Goal: Answer question/provide support: Share knowledge or assist other users

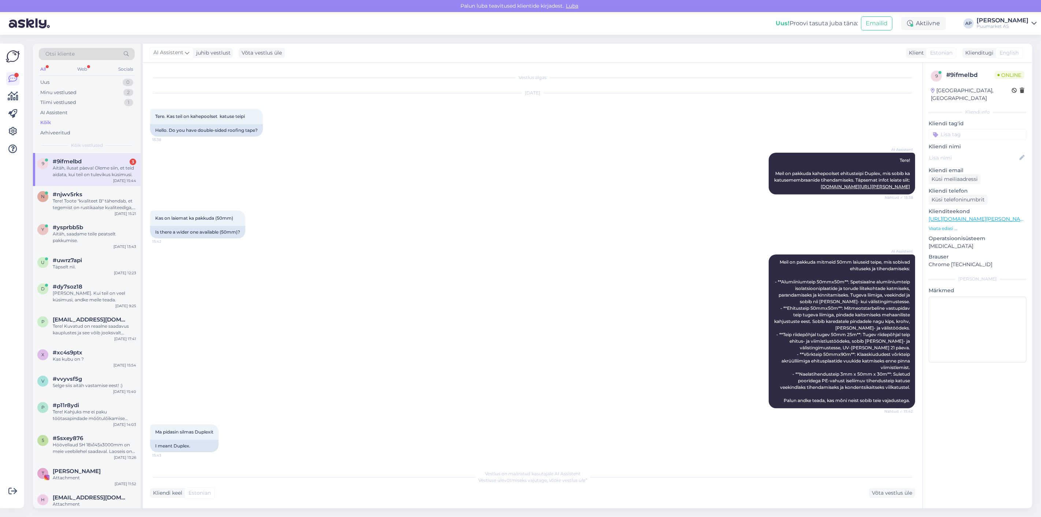
click at [69, 170] on div "Aitäh, ilusat päeva! Oleme siin, et teid aidata, kui teil on tulevikus küsimusi." at bounding box center [94, 171] width 83 height 13
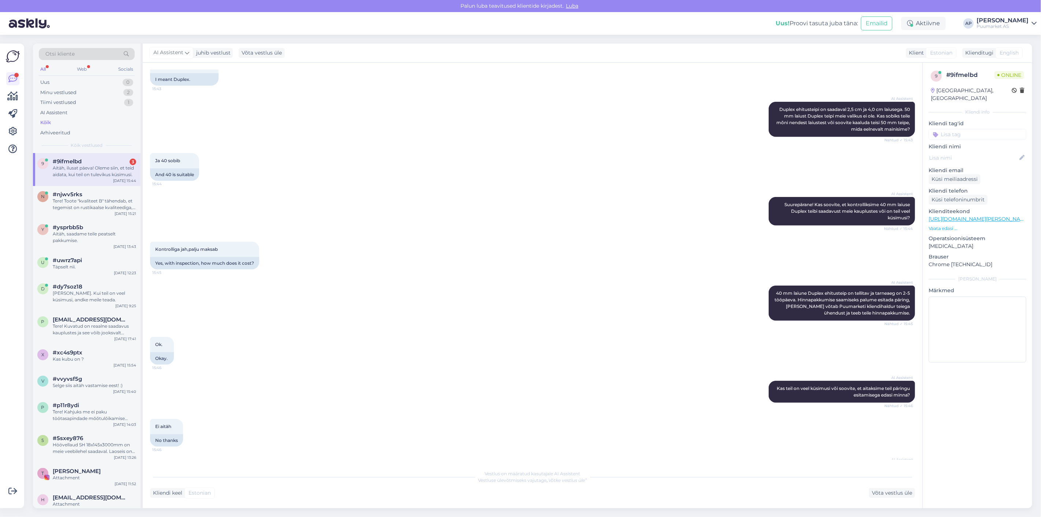
scroll to position [405, 0]
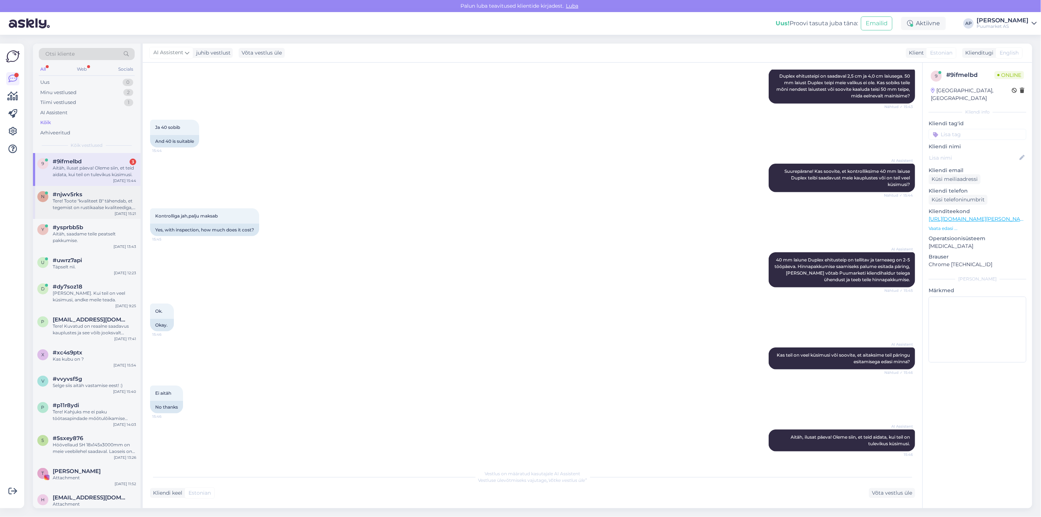
click at [109, 202] on div "Tere! Toote "kvaliteet B" tähendab, et tegemist on rustikaalse kvaliteediga, ku…" at bounding box center [94, 204] width 83 height 13
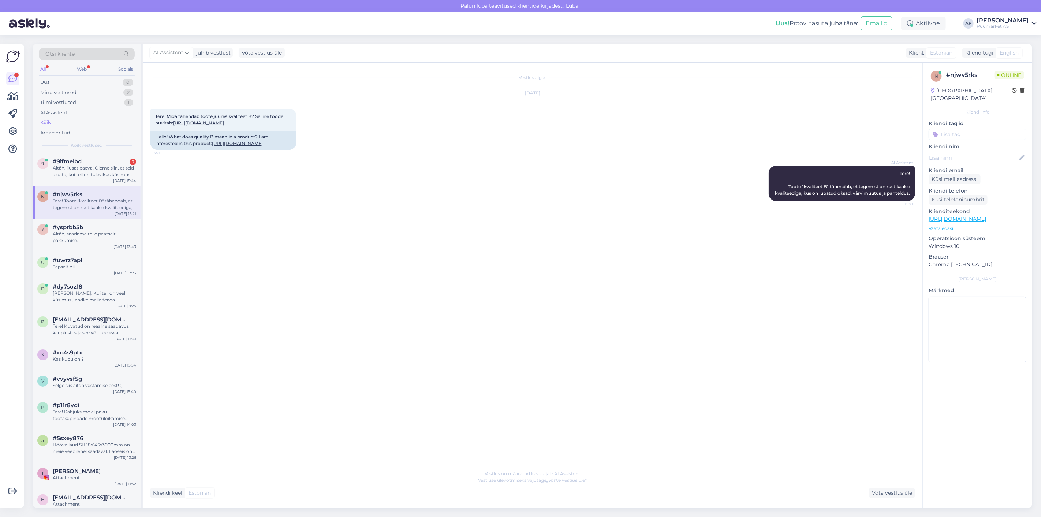
scroll to position [0, 0]
click at [94, 176] on div "Aitäh, ilusat päeva! Oleme siin, et teid aidata, kui teil on tulevikus küsimusi." at bounding box center [94, 171] width 83 height 13
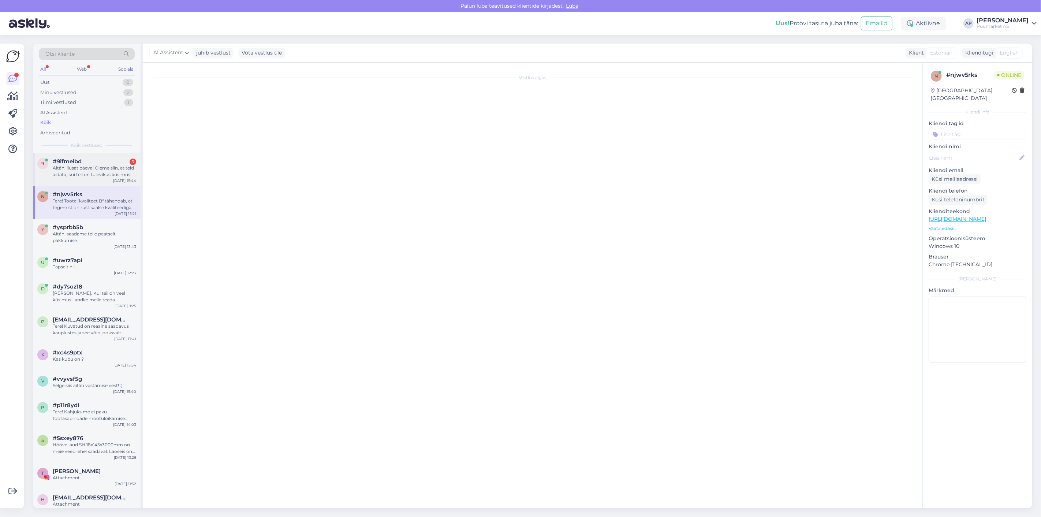
scroll to position [406, 0]
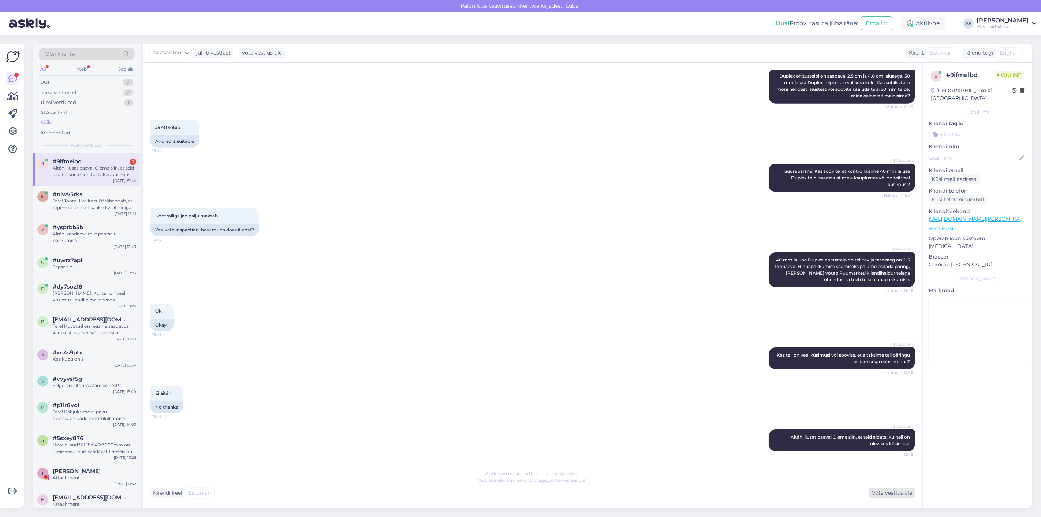
click at [892, 493] on div "Võta vestlus üle" at bounding box center [892, 493] width 46 height 10
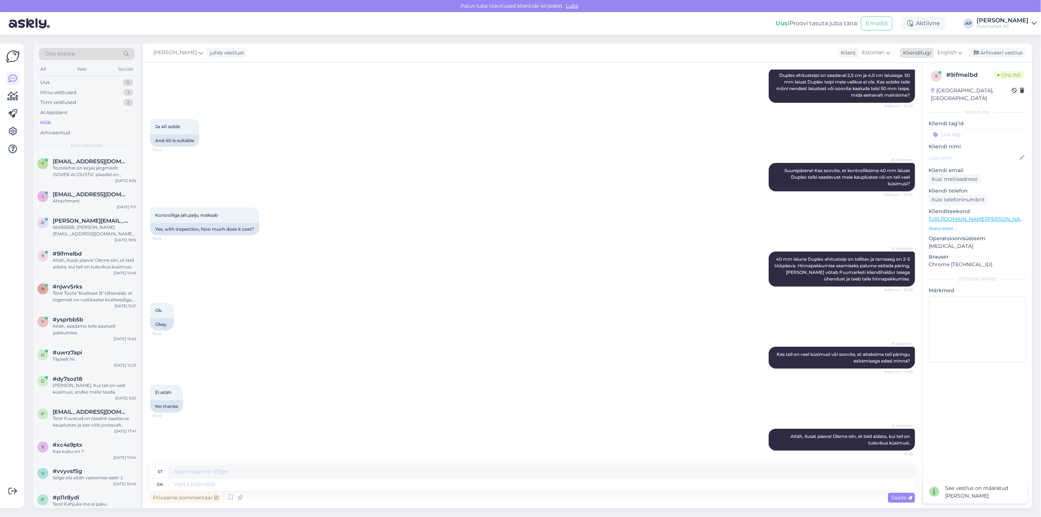
drag, startPoint x: 996, startPoint y: 55, endPoint x: 985, endPoint y: 55, distance: 10.6
click at [995, 55] on div "Arhiveeri vestlus" at bounding box center [997, 53] width 56 height 10
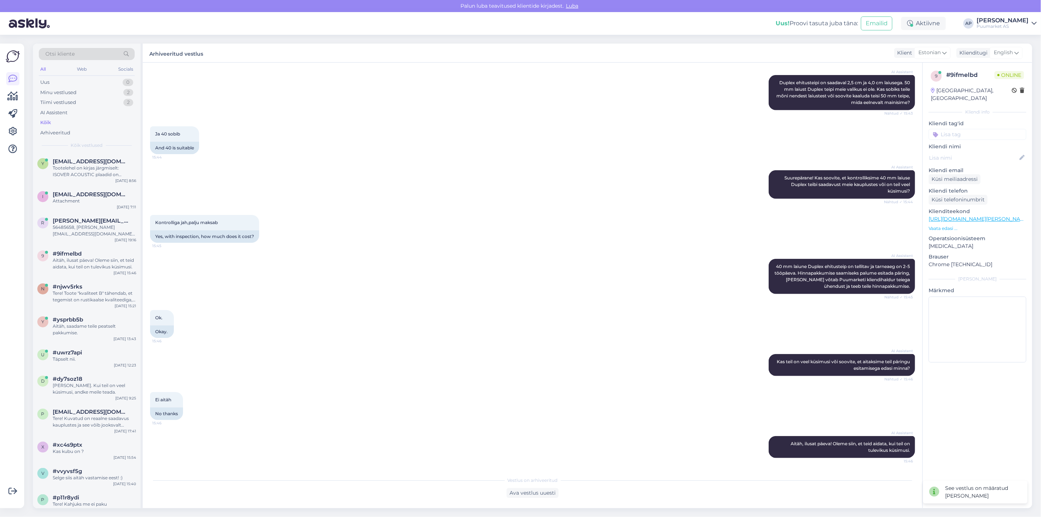
click at [76, 121] on div "Kõik" at bounding box center [87, 122] width 96 height 10
click at [69, 113] on div "AI Assistent" at bounding box center [87, 113] width 96 height 10
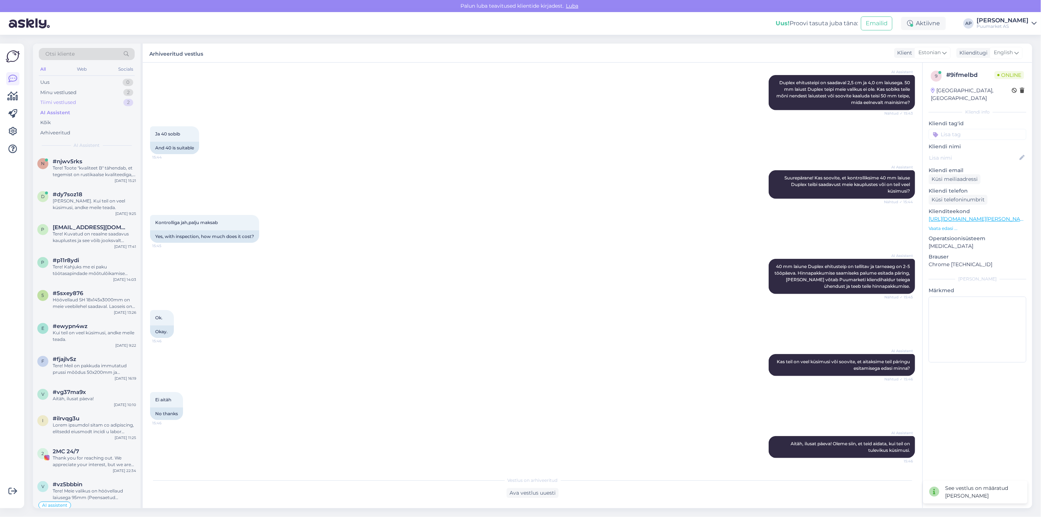
click at [75, 101] on div "Tiimi vestlused" at bounding box center [58, 102] width 36 height 7
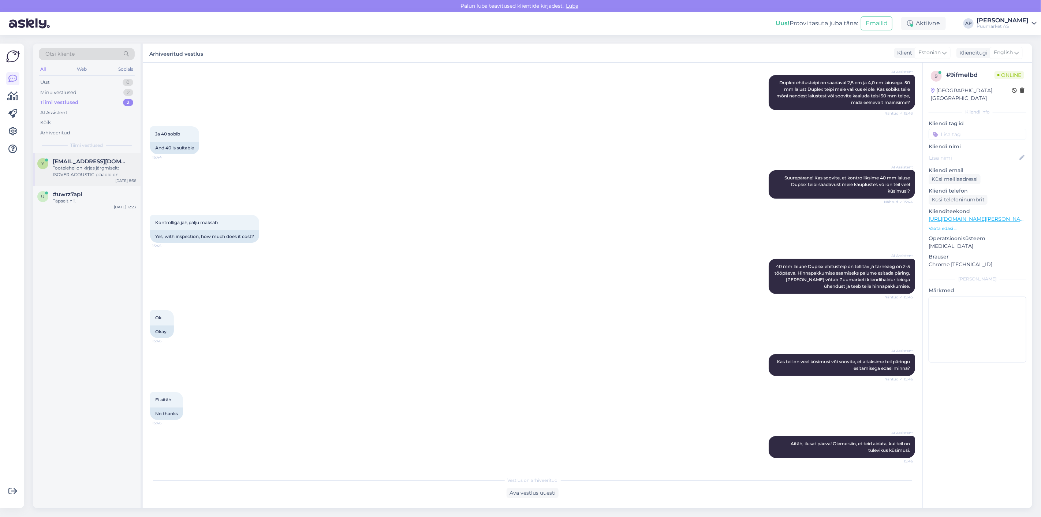
click at [60, 178] on div "y [EMAIL_ADDRESS][DOMAIN_NAME] Tootelehel on kirjas järgmiselt: ISOVER ACOUSTIC…" at bounding box center [87, 169] width 108 height 33
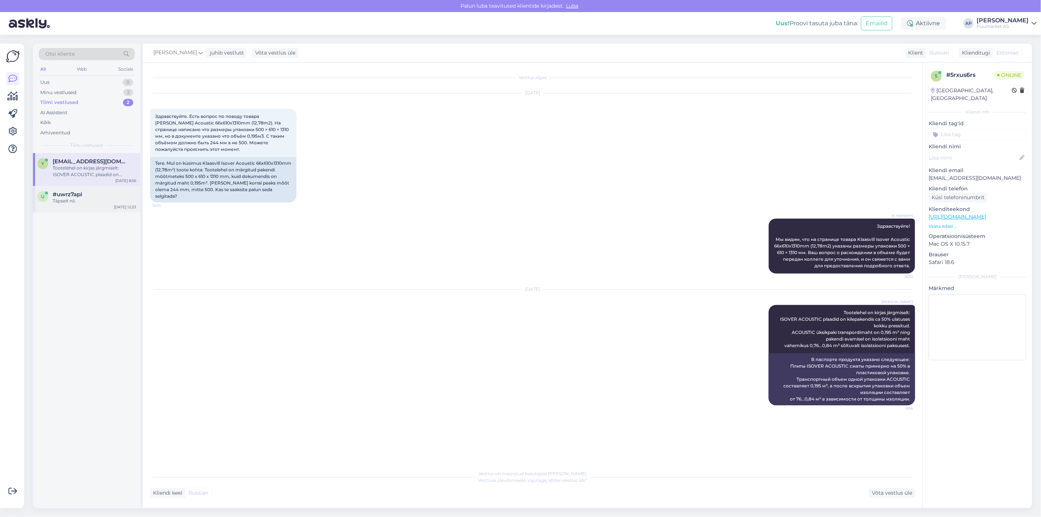
click at [72, 199] on div "Täpselt nii." at bounding box center [94, 201] width 83 height 7
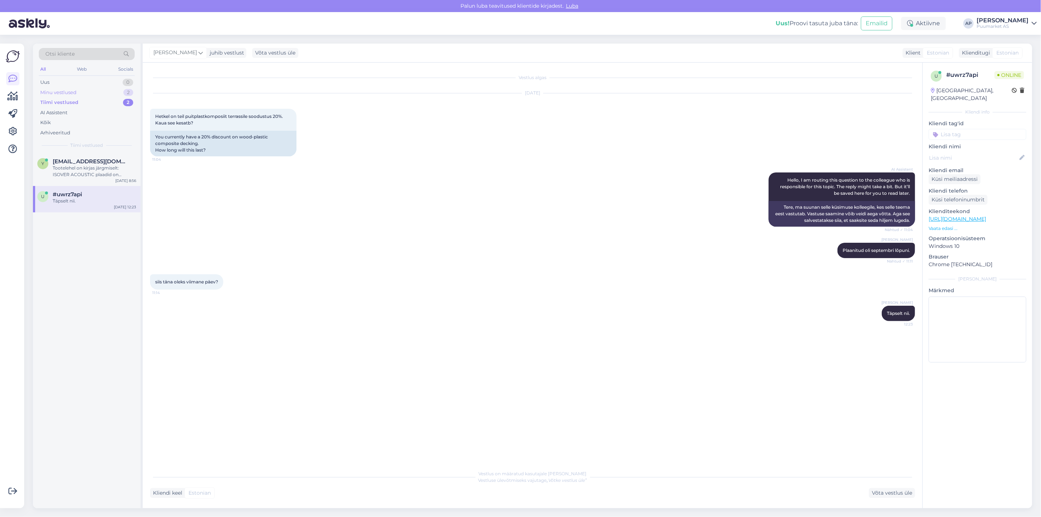
click at [60, 90] on div "Minu vestlused" at bounding box center [58, 92] width 36 height 7
click at [77, 161] on span "#ysprbb5b" at bounding box center [68, 161] width 30 height 7
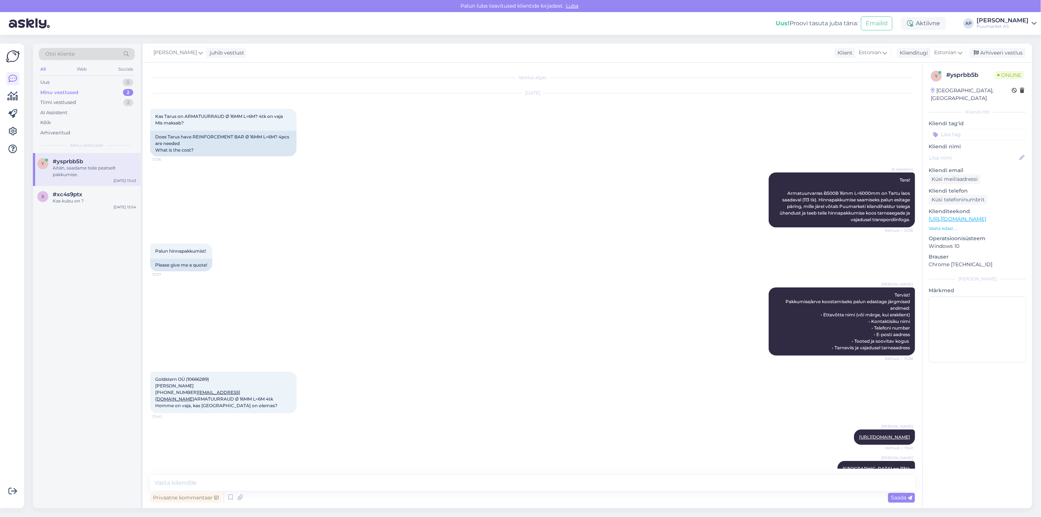
scroll to position [92, 0]
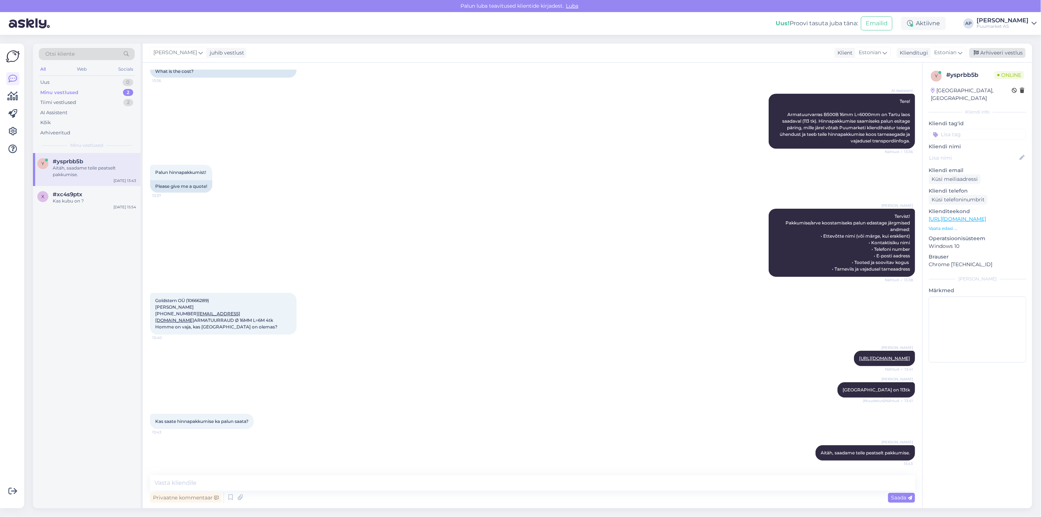
click at [991, 50] on div "Arhiveeri vestlus" at bounding box center [997, 53] width 56 height 10
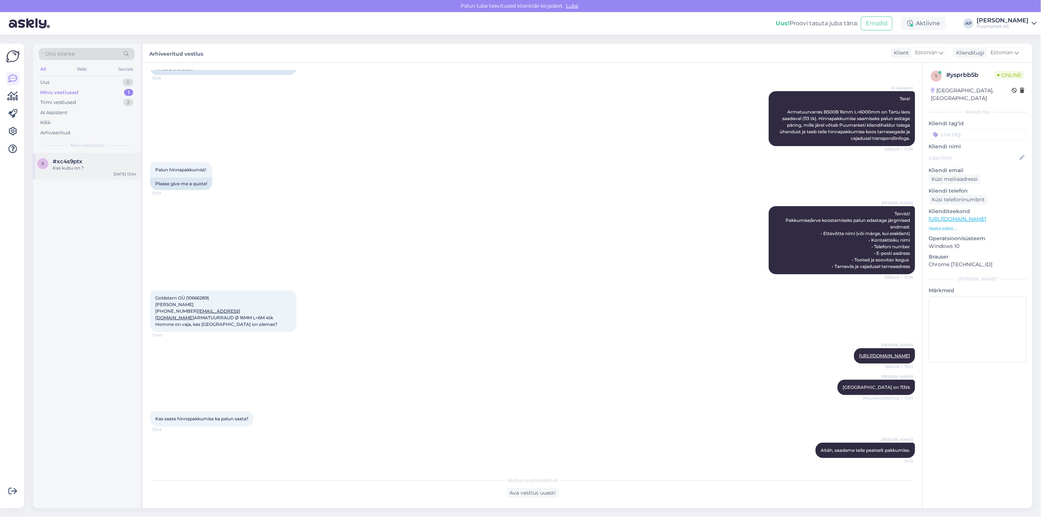
click at [60, 167] on div "Kas kubu on ?" at bounding box center [94, 168] width 83 height 7
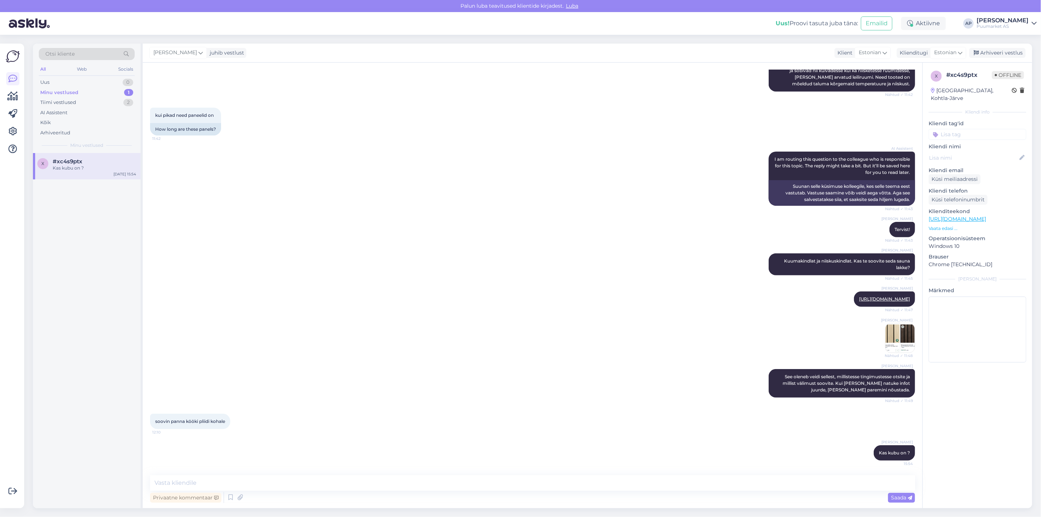
click at [1017, 45] on div "[PERSON_NAME] juhib vestlust Klient [DEMOGRAPHIC_DATA] Klienditugi [DEMOGRAPHIC…" at bounding box center [587, 53] width 889 height 19
click at [1010, 51] on div "Arhiveeri vestlus" at bounding box center [997, 53] width 56 height 10
